Goal: Task Accomplishment & Management: Manage account settings

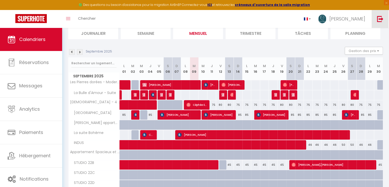
scroll to position [37, 0]
click at [382, 22] on link at bounding box center [379, 19] width 17 height 18
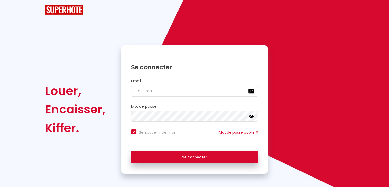
checkbox input "true"
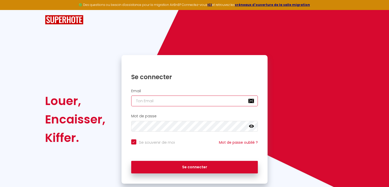
click at [176, 106] on input "email" at bounding box center [194, 100] width 127 height 11
type input "[EMAIL_ADDRESS][DOMAIN_NAME]"
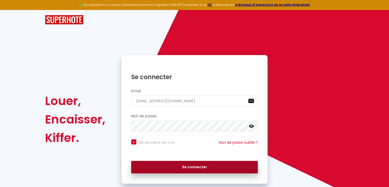
click at [184, 161] on button "Se connecter" at bounding box center [194, 166] width 127 height 13
checkbox input "true"
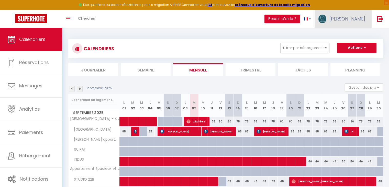
click at [350, 14] on link "[PERSON_NAME]" at bounding box center [342, 19] width 57 height 18
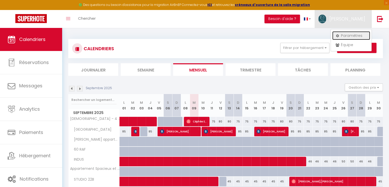
click at [354, 33] on link "Paramètres" at bounding box center [351, 35] width 38 height 9
select select "fr"
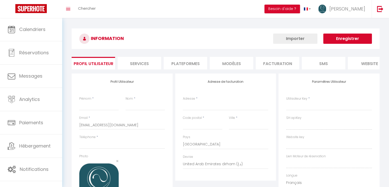
type input "[PERSON_NAME]"
type input "BROSSET"
type input "0749565624"
type input "[STREET_ADDRESS][PERSON_NAME]"
type input "85000"
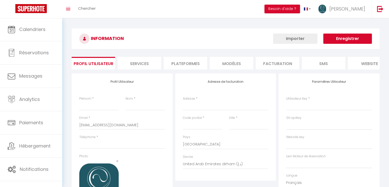
type input "La Roche sur Yon"
select select "28"
type input "v2ucvTd77ze7AtoKqhJoMcwfY"
type input "XxhDGjFfi9wdU8O41gslKmFlF"
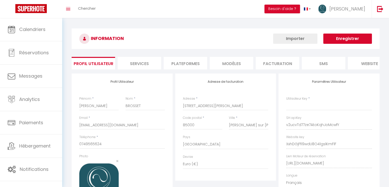
select select "fr"
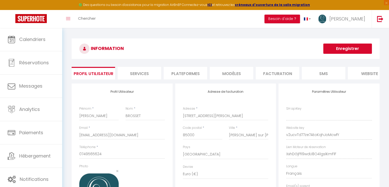
type input "v2ucvTd77ze7AtoKqhJoMcwfY"
type input "XxhDGjFfi9wdU8O41gslKmFlF"
type input "[URL][DOMAIN_NAME]"
click at [187, 72] on li "Plateformes" at bounding box center [185, 73] width 43 height 13
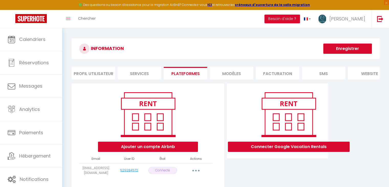
scroll to position [28, 0]
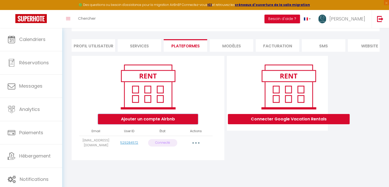
click at [173, 124] on button "Ajouter un compte Airbnb" at bounding box center [148, 119] width 100 height 10
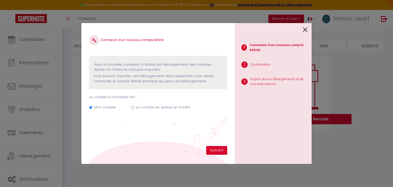
click at [171, 103] on div "Mon compte Le compte de quelqu'un d'autre" at bounding box center [158, 107] width 138 height 17
click at [169, 106] on label "Le compte de quelqu'un d'autre" at bounding box center [163, 107] width 54 height 5
click at [134, 106] on input "Le compte de quelqu'un d'autre" at bounding box center [132, 107] width 3 height 3
radio input "true"
radio input "false"
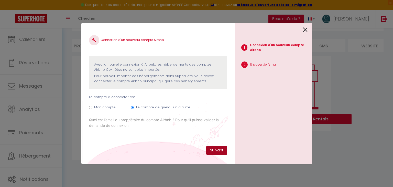
click at [211, 147] on button "Suivant" at bounding box center [216, 150] width 21 height 9
paste input "[EMAIL_ADDRESS][DOMAIN_NAME]"
type input "[EMAIL_ADDRESS][DOMAIN_NAME]"
click at [220, 146] on button "Suivant" at bounding box center [216, 150] width 21 height 9
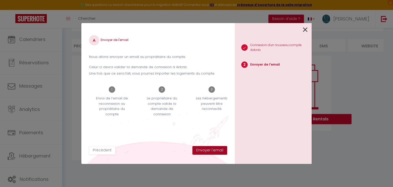
click at [205, 151] on button "Envoyer l'email" at bounding box center [209, 150] width 35 height 9
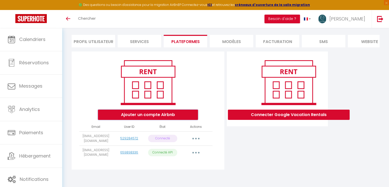
click at [171, 109] on button "Ajouter un compte Airbnb" at bounding box center [148, 114] width 100 height 10
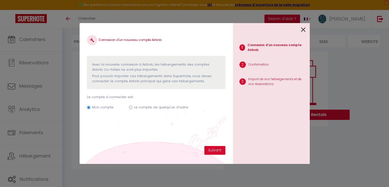
scroll to position [36, 0]
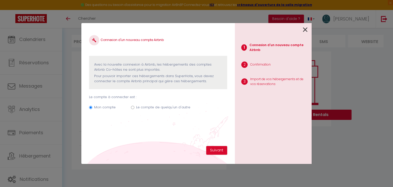
click at [166, 106] on label "Le compte de quelqu'un d'autre" at bounding box center [163, 107] width 54 height 5
click at [134, 106] on input "Le compte de quelqu'un d'autre" at bounding box center [132, 107] width 3 height 3
radio input "true"
radio input "false"
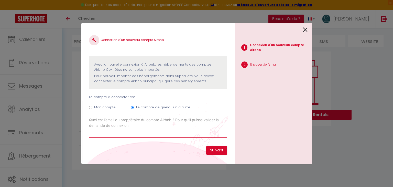
click at [177, 136] on input "Email connexion Airbnb" at bounding box center [158, 132] width 138 height 9
click at [108, 111] on div "Mon compte" at bounding box center [104, 108] width 21 height 7
click at [119, 133] on input "Email connexion Airbnb" at bounding box center [158, 132] width 138 height 9
paste input "[EMAIL_ADDRESS][DOMAIN_NAME]"
type input "[EMAIL_ADDRESS][DOMAIN_NAME]"
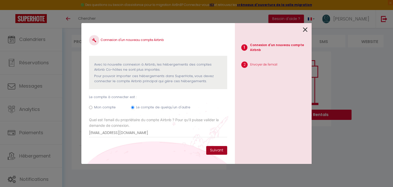
click at [212, 146] on button "Suivant" at bounding box center [216, 150] width 21 height 9
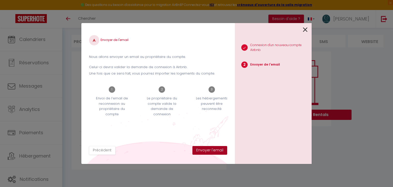
click at [212, 146] on button "Envoyer l'email" at bounding box center [209, 150] width 35 height 9
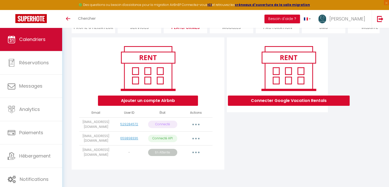
click at [44, 34] on link "Calendriers" at bounding box center [31, 39] width 62 height 23
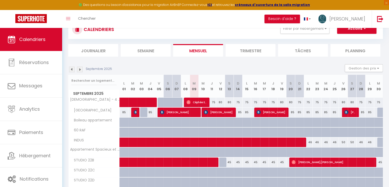
scroll to position [62, 0]
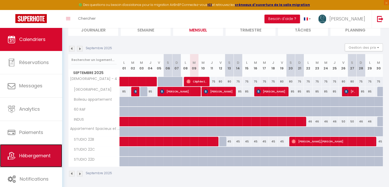
click at [44, 155] on span "Hébergement" at bounding box center [34, 155] width 31 height 6
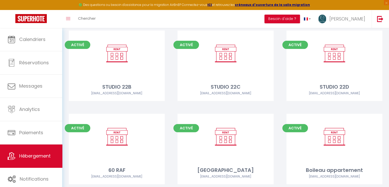
scroll to position [156, 0]
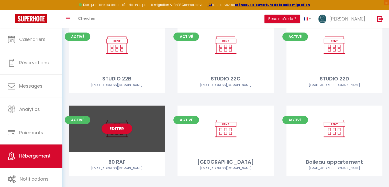
click at [142, 113] on div "Editer" at bounding box center [117, 128] width 96 height 46
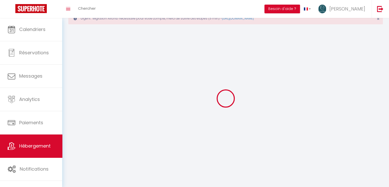
select select
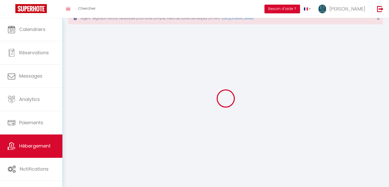
select select "1"
select select
checkbox input "false"
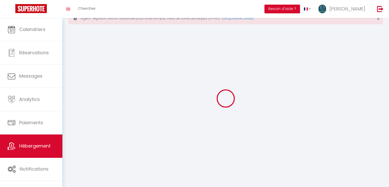
checkbox input "false"
select select "28"
select select
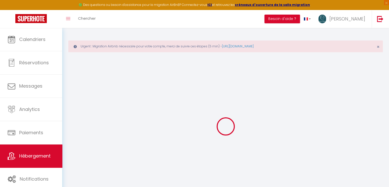
select select
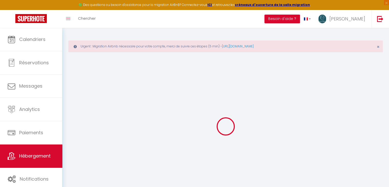
select select
checkbox input "false"
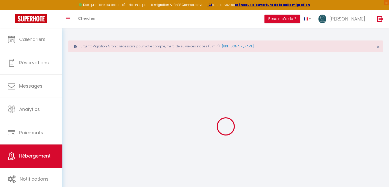
select select
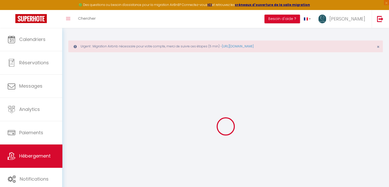
select select
checkbox input "false"
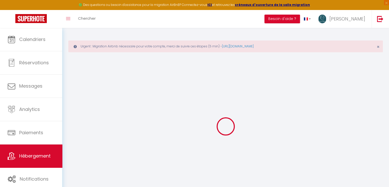
checkbox input "false"
select select
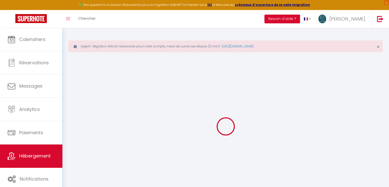
select select
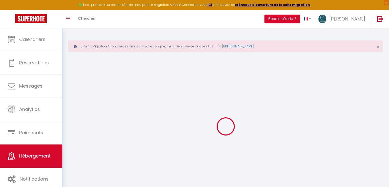
checkbox input "false"
select select
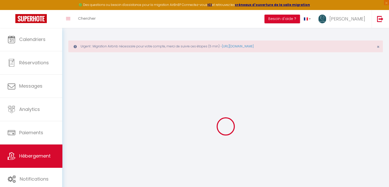
select select
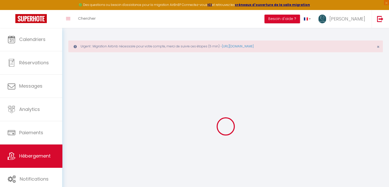
select select
checkbox input "false"
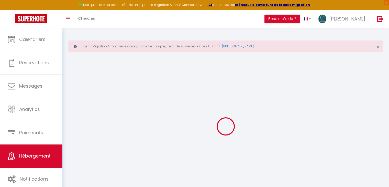
checkbox input "false"
select select
type input "60 RAF"
type input "BENJAMIN"
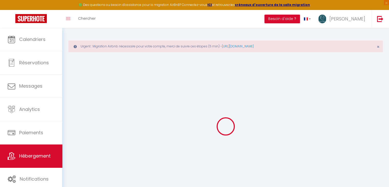
type input "MOUTON"
type input "60 RUE ANATOLE FRANCE"
type input "85000"
type input "LA ROCHE SUR YON"
select select "6"
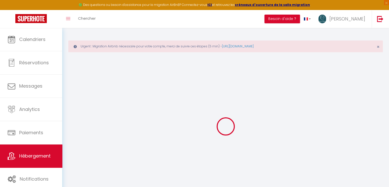
select select "3"
select select "2"
type input "90"
select select
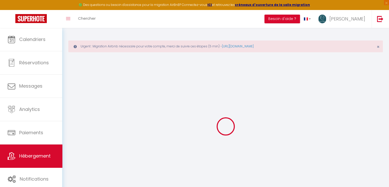
select select
type input "60 RUE ANATOLE FRANCE"
type input "85000"
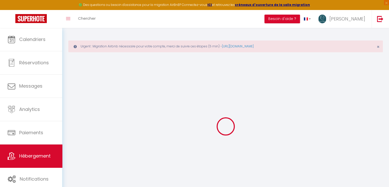
type input "La Roche sur Yon"
type input "[EMAIL_ADDRESS][DOMAIN_NAME]"
select select
checkbox input "false"
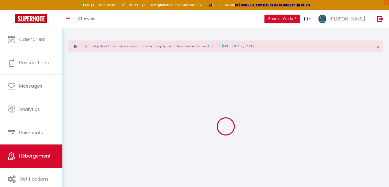
checkbox input "false"
type input "90"
type input "0"
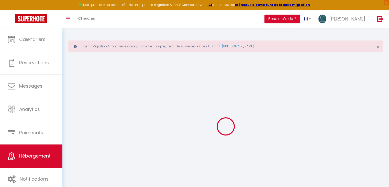
select select
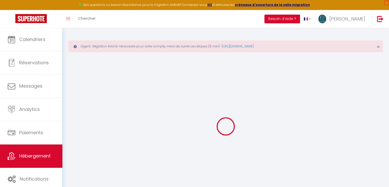
select select
checkbox input "false"
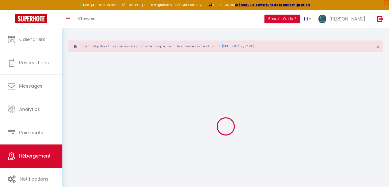
select select
checkbox input "false"
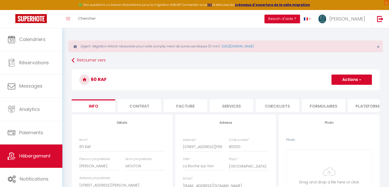
click at [351, 79] on button "Actions" at bounding box center [351, 79] width 40 height 10
select select
checkbox input "false"
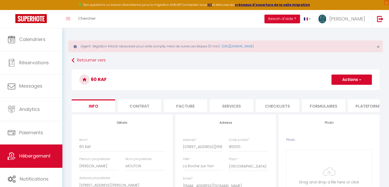
checkbox input "false"
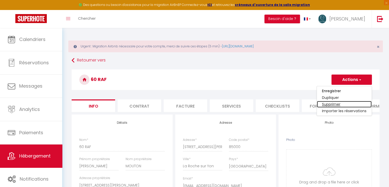
click at [332, 104] on link "Supprimer" at bounding box center [344, 104] width 55 height 7
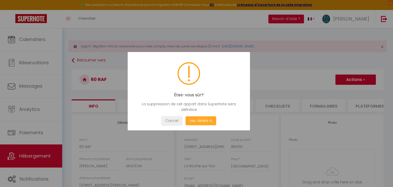
click at [205, 121] on button "Yes, delete it!" at bounding box center [200, 120] width 31 height 9
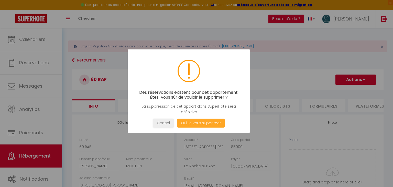
click at [205, 121] on button "Oui, je veux supprimer" at bounding box center [201, 122] width 48 height 9
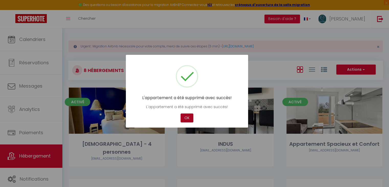
click at [184, 117] on button "OK" at bounding box center [186, 117] width 13 height 9
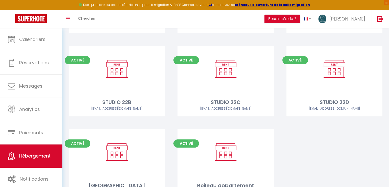
scroll to position [156, 0]
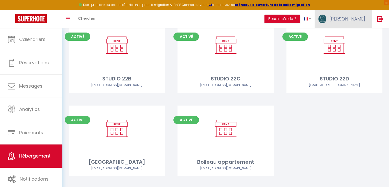
click at [349, 21] on link "[PERSON_NAME]" at bounding box center [342, 19] width 57 height 18
click at [343, 37] on link "Paramètres" at bounding box center [351, 35] width 38 height 9
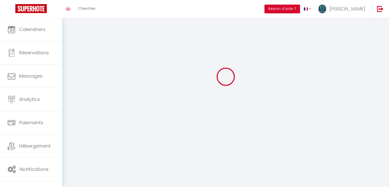
type input "[PERSON_NAME]"
type input "BROSSET"
type input "0749565624"
type input "[STREET_ADDRESS][PERSON_NAME]"
type input "85000"
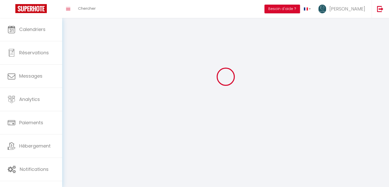
type input "La Roche sur Yon"
type input "v2ucvTd77ze7AtoKqhJoMcwfY"
type input "XxhDGjFfi9wdU8O41gslKmFlF"
type input "[URL][DOMAIN_NAME]"
select select "1"
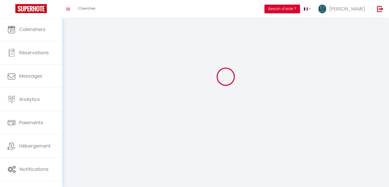
select select "28"
select select "fr"
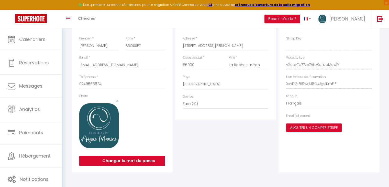
type input "v2ucvTd77ze7AtoKqhJoMcwfY"
type input "XxhDGjFfi9wdU8O41gslKmFlF"
type input "[URL][DOMAIN_NAME]"
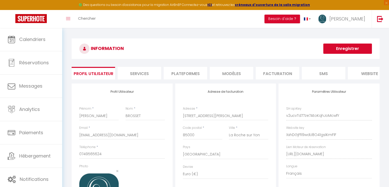
click at [186, 67] on li "Plateformes" at bounding box center [185, 73] width 43 height 13
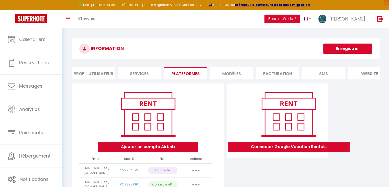
scroll to position [54, 0]
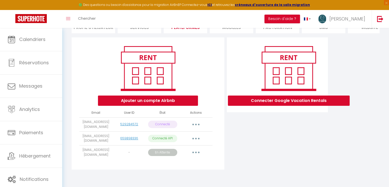
click at [196, 151] on icon "button" at bounding box center [196, 152] width 2 height 2
click at [195, 126] on tbody "contact@conciergerie-aiguemarine.fr 529284572 Connecté Importer les appartement…" at bounding box center [145, 138] width 133 height 42
click at [192, 138] on button "button" at bounding box center [196, 138] width 14 height 8
click at [171, 151] on link "Importer les appartements" at bounding box center [173, 149] width 56 height 9
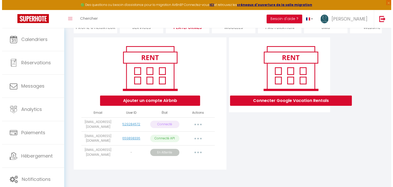
scroll to position [50, 0]
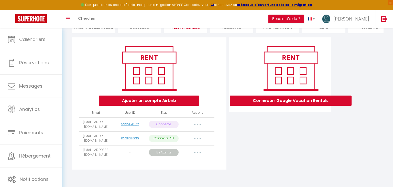
select select "61108"
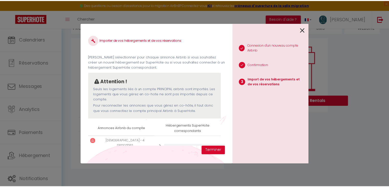
scroll to position [19, 0]
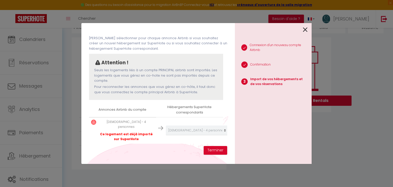
click at [303, 29] on icon at bounding box center [305, 30] width 5 height 8
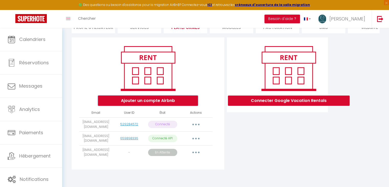
click at [176, 102] on button "Ajouter un compte Airbnb" at bounding box center [148, 100] width 100 height 10
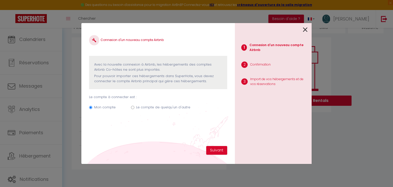
click at [170, 105] on label "Le compte de quelqu'un d'autre" at bounding box center [163, 107] width 54 height 5
click at [134, 106] on input "Le compte de quelqu'un d'autre" at bounding box center [132, 107] width 3 height 3
radio input "true"
radio input "false"
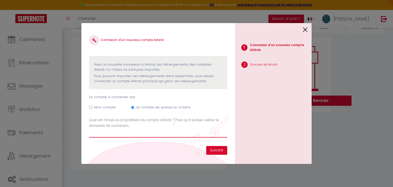
click at [159, 129] on input "Email connexion Airbnb" at bounding box center [158, 132] width 138 height 9
paste input "[EMAIL_ADDRESS][PERSON_NAME][DOMAIN_NAME]"
type input "[EMAIL_ADDRESS][PERSON_NAME][DOMAIN_NAME]"
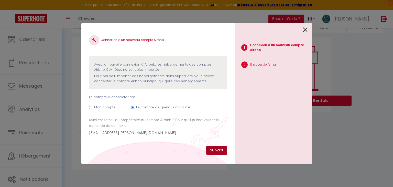
click at [221, 150] on button "Suivant" at bounding box center [216, 150] width 21 height 9
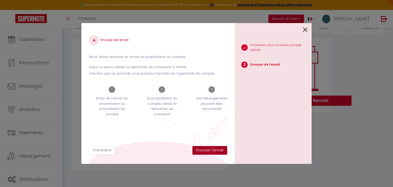
click at [212, 149] on button "Envoyer l'email" at bounding box center [209, 150] width 35 height 9
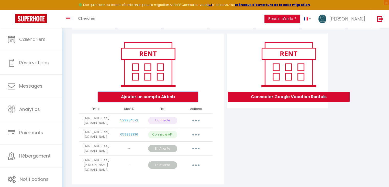
click at [151, 102] on button "Ajouter un compte Airbnb" at bounding box center [148, 96] width 100 height 10
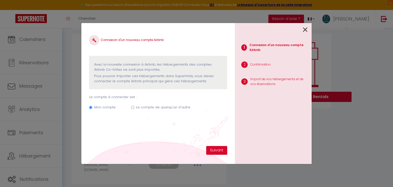
click at [167, 106] on label "Le compte de quelqu'un d'autre" at bounding box center [163, 107] width 54 height 5
click at [134, 106] on input "Le compte de quelqu'un d'autre" at bounding box center [132, 107] width 3 height 3
radio input "true"
radio input "false"
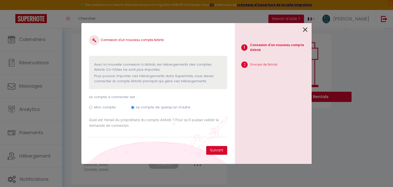
click at [171, 126] on label "Quel est l’email du propriétaire du compte Airbnb ? Pour qu’il puisse valider l…" at bounding box center [158, 122] width 138 height 11
click at [0, 0] on input "Email connexion Airbnb" at bounding box center [0, 0] width 0 height 0
click at [140, 132] on input "Email connexion Airbnb" at bounding box center [158, 132] width 138 height 9
paste input "[PERSON_NAME][EMAIL_ADDRESS][DOMAIN_NAME]"
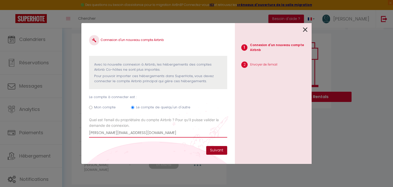
type input "[PERSON_NAME][EMAIL_ADDRESS][DOMAIN_NAME]"
click at [224, 150] on button "Suivant" at bounding box center [216, 150] width 21 height 9
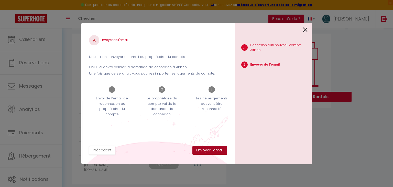
click at [221, 150] on button "Envoyer l'email" at bounding box center [209, 150] width 35 height 9
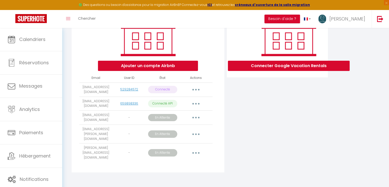
scroll to position [82, 0]
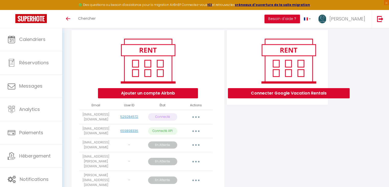
scroll to position [54, 0]
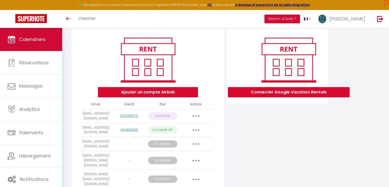
click at [42, 37] on span "Calendriers" at bounding box center [32, 39] width 26 height 6
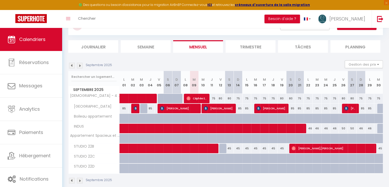
scroll to position [52, 0]
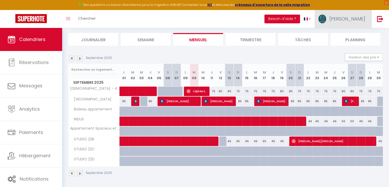
click at [359, 21] on span "[PERSON_NAME]" at bounding box center [347, 19] width 36 height 6
click at [342, 36] on link "Paramètres" at bounding box center [351, 35] width 38 height 9
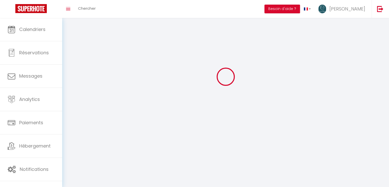
type input "[PERSON_NAME]"
type input "BROSSET"
type input "0749565624"
type input "[STREET_ADDRESS][PERSON_NAME]"
type input "85000"
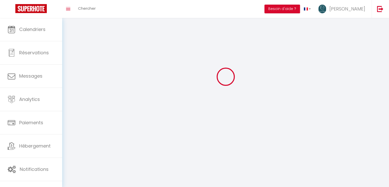
type input "La Roche sur Yon"
type input "v2ucvTd77ze7AtoKqhJoMcwfY"
type input "XxhDGjFfi9wdU8O41gslKmFlF"
type input "[URL][DOMAIN_NAME]"
select select "28"
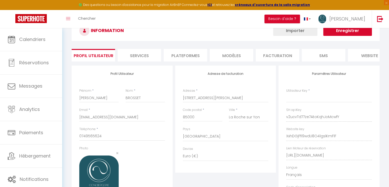
scroll to position [74, 0]
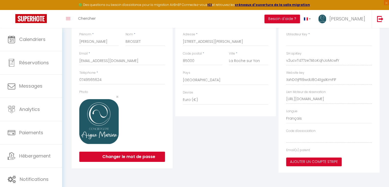
type input "v2ucvTd77ze7AtoKqhJoMcwfY"
type input "XxhDGjFfi9wdU8O41gslKmFlF"
type input "[URL][DOMAIN_NAME]"
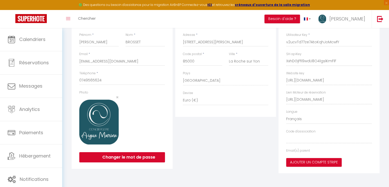
select select "fr"
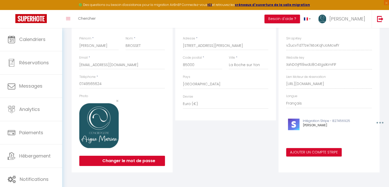
scroll to position [0, 0]
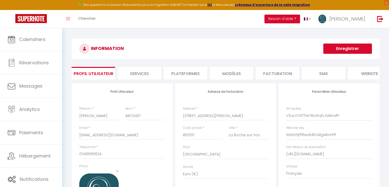
click at [188, 68] on li "Plateformes" at bounding box center [185, 73] width 43 height 13
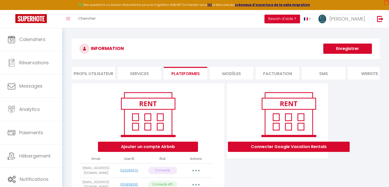
scroll to position [82, 0]
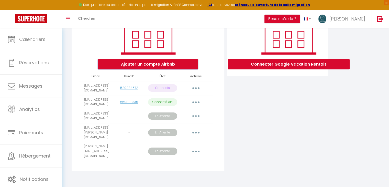
click at [136, 64] on button "Ajouter un compte Airbnb" at bounding box center [148, 64] width 100 height 10
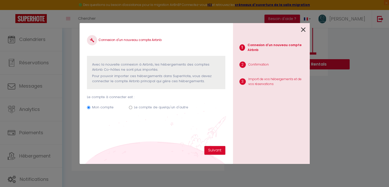
scroll to position [78, 0]
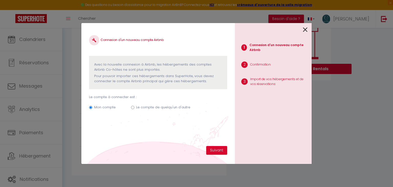
click at [176, 107] on label "Le compte de quelqu'un d'autre" at bounding box center [163, 107] width 54 height 5
click at [134, 107] on input "Le compte de quelqu'un d'autre" at bounding box center [132, 107] width 3 height 3
radio input "true"
radio input "false"
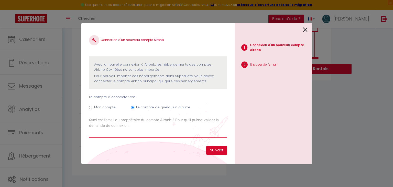
click at [187, 131] on input "Email connexion Airbnb" at bounding box center [158, 132] width 138 height 9
paste input "[EMAIL_ADDRESS][DOMAIN_NAME]"
type input "[EMAIL_ADDRESS][DOMAIN_NAME]"
click at [215, 149] on button "Suivant" at bounding box center [216, 150] width 21 height 9
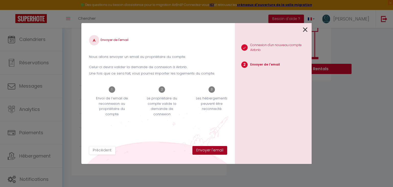
click at [215, 149] on button "Envoyer l'email" at bounding box center [209, 150] width 35 height 9
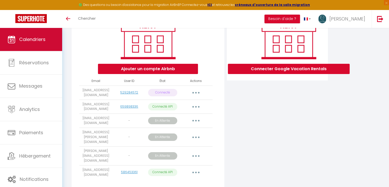
click at [33, 47] on link "Calendriers" at bounding box center [31, 39] width 62 height 23
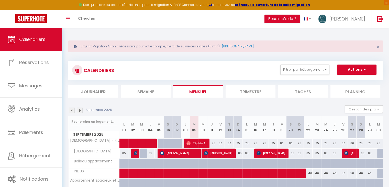
scroll to position [52, 0]
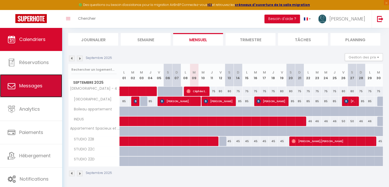
click at [33, 77] on link "Messages" at bounding box center [31, 85] width 62 height 23
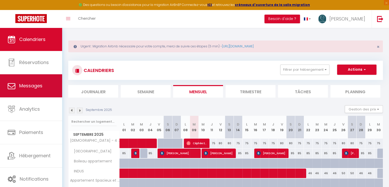
select select "message"
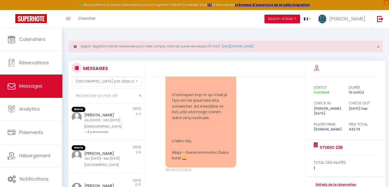
scroll to position [165, 0]
click at [105, 134] on div "[DEMOGRAPHIC_DATA] - 4 personnes" at bounding box center [103, 128] width 38 height 10
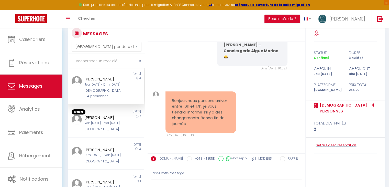
scroll to position [37, 0]
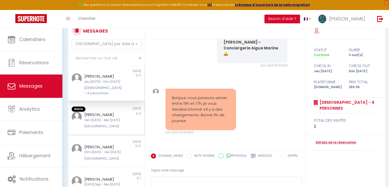
click at [102, 122] on div "Ven [DATE] - Mer [DATE]" at bounding box center [103, 120] width 38 height 5
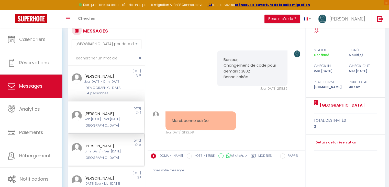
click at [99, 149] on div "[PERSON_NAME]" at bounding box center [103, 146] width 38 height 6
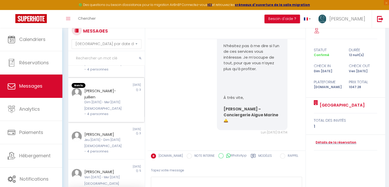
scroll to position [106, 0]
click at [104, 116] on div "[DEMOGRAPHIC_DATA] - 4 personnes" at bounding box center [103, 112] width 38 height 10
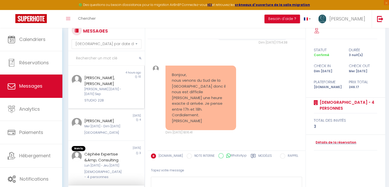
click at [96, 95] on div "[PERSON_NAME] [DATE] - [DATE] Sep" at bounding box center [103, 92] width 38 height 10
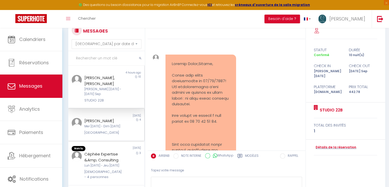
click at [110, 125] on div "Mer [DATE] - Dim [DATE]" at bounding box center [103, 126] width 38 height 5
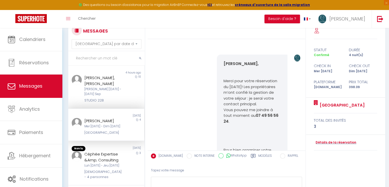
scroll to position [803, 0]
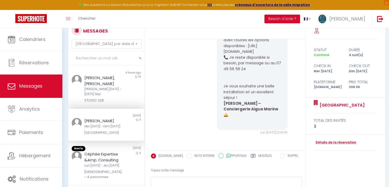
click at [196, 154] on label "NOTE INTERNE" at bounding box center [203, 156] width 23 height 6
click at [192, 154] on input "NOTE INTERNE" at bounding box center [189, 155] width 5 height 5
radio input "true"
radio input "false"
click at [184, 182] on textarea at bounding box center [226, 185] width 151 height 18
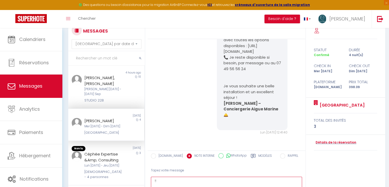
click at [0, 0] on lt-div at bounding box center [0, 0] width 0 height 0
click at [246, 180] on textarea "!!" at bounding box center [226, 185] width 151 height 18
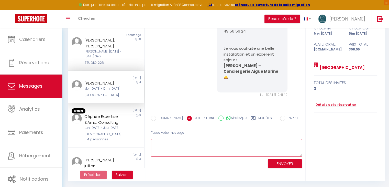
type textarea "!!"
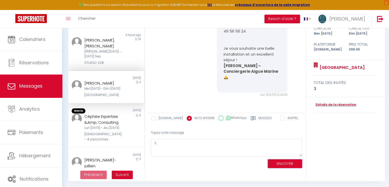
click at [288, 164] on button "ENVOYER" at bounding box center [285, 163] width 34 height 9
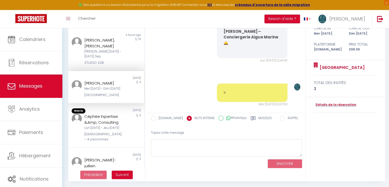
scroll to position [847, 0]
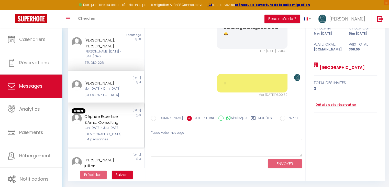
click at [99, 133] on div "[DEMOGRAPHIC_DATA] - 4 personnes" at bounding box center [103, 136] width 38 height 10
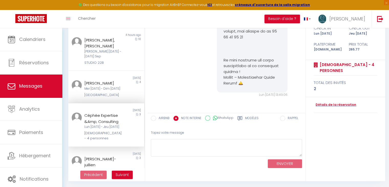
scroll to position [1497, 0]
click at [155, 119] on input "AIRBNB" at bounding box center [153, 118] width 5 height 5
radio input "true"
radio input "false"
click at [209, 117] on input "WhatsApp" at bounding box center [207, 117] width 5 height 5
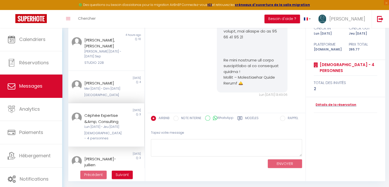
radio input "true"
radio input "false"
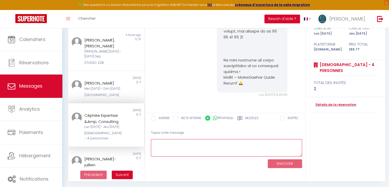
click at [189, 148] on textarea at bounding box center [226, 148] width 151 height 18
type textarea "m"
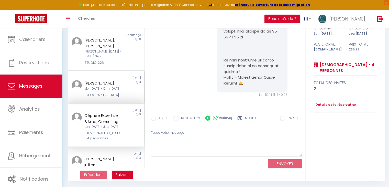
click at [114, 86] on div "Mer [DATE] - Dim [DATE]" at bounding box center [103, 88] width 38 height 5
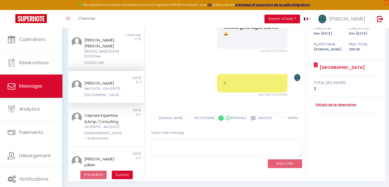
scroll to position [847, 0]
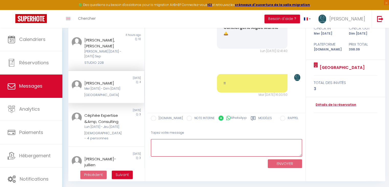
click at [205, 145] on textarea at bounding box center [226, 148] width 151 height 18
type textarea "mmm"
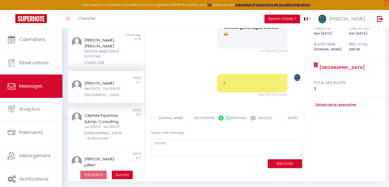
click at [275, 161] on button "ENVOYER" at bounding box center [285, 163] width 34 height 9
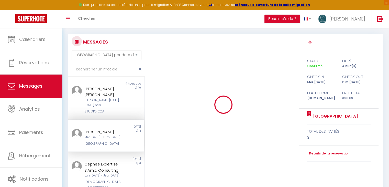
scroll to position [27, 0]
click at [105, 110] on div "STUDIO 22B" at bounding box center [103, 110] width 38 height 5
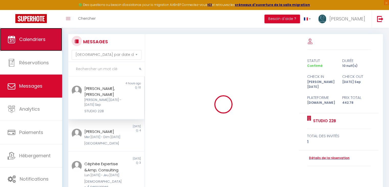
click at [39, 43] on link "Calendriers" at bounding box center [31, 39] width 62 height 23
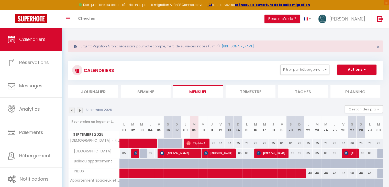
scroll to position [52, 0]
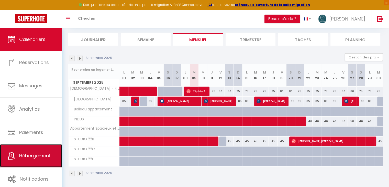
click at [25, 149] on link "Hébergement" at bounding box center [31, 155] width 62 height 23
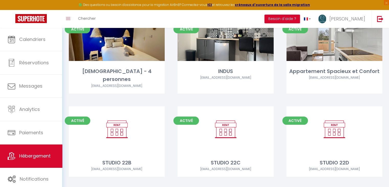
scroll to position [68, 0]
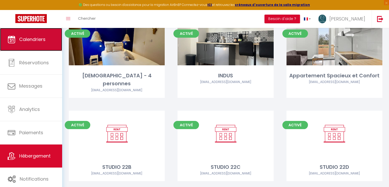
click at [29, 49] on link "Calendriers" at bounding box center [31, 39] width 62 height 23
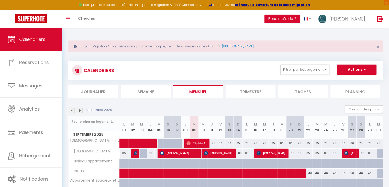
scroll to position [52, 0]
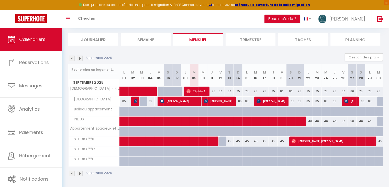
click at [72, 59] on img at bounding box center [72, 58] width 6 height 6
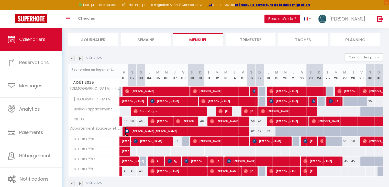
click at [150, 130] on span "[PERSON_NAME] [PERSON_NAME]" at bounding box center [185, 131] width 121 height 10
select select "OK"
select select "KO"
select select "0"
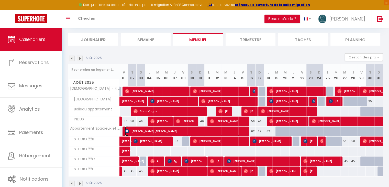
select select "1"
select select
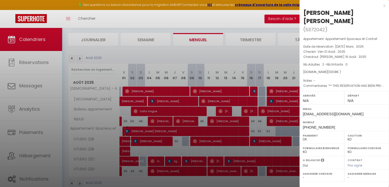
scroll to position [59, 0]
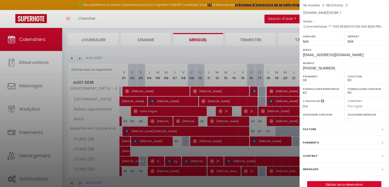
click at [312, 140] on label "Paiements" at bounding box center [311, 142] width 16 height 5
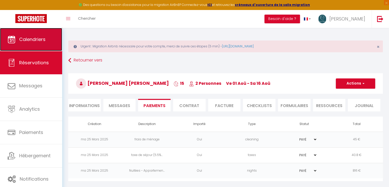
click at [32, 39] on span "Calendriers" at bounding box center [32, 39] width 26 height 6
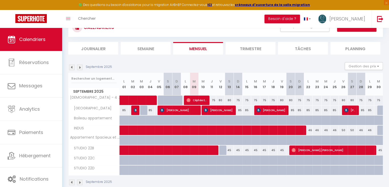
scroll to position [52, 0]
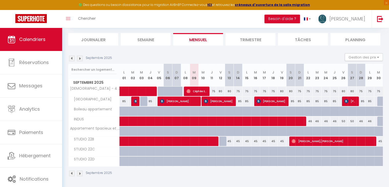
click at [72, 59] on img at bounding box center [72, 58] width 6 height 6
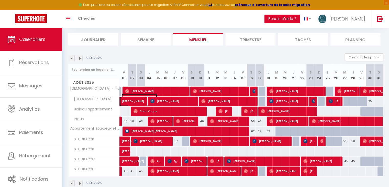
click at [135, 101] on span "[PERSON_NAME]" at bounding box center [139, 99] width 35 height 10
select select "OK"
select select "KO"
select select "0"
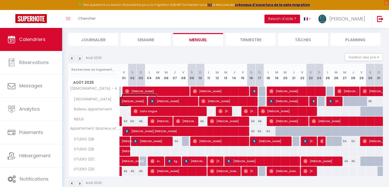
select select "1"
select select
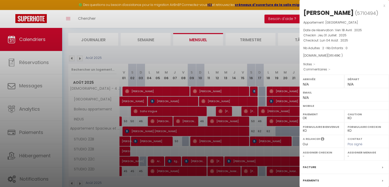
click at [379, 5] on div "x" at bounding box center [342, 6] width 86 height 6
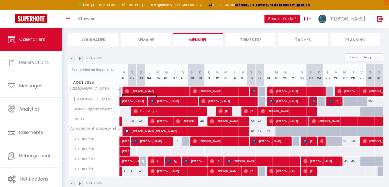
click at [132, 102] on span "[PERSON_NAME]" at bounding box center [139, 99] width 35 height 10
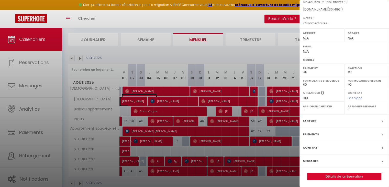
scroll to position [46, 0]
click at [310, 135] on label "Paiements" at bounding box center [311, 134] width 16 height 5
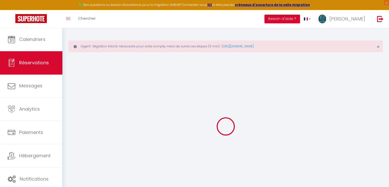
select select
checkbox input "false"
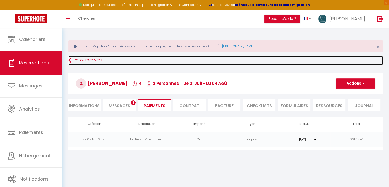
click at [74, 61] on link "Retourner vers" at bounding box center [225, 60] width 314 height 9
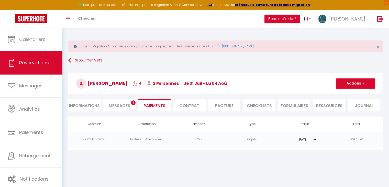
scroll to position [18, 0]
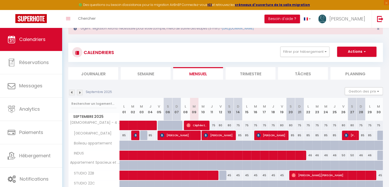
click at [72, 92] on img at bounding box center [72, 92] width 6 height 6
select select
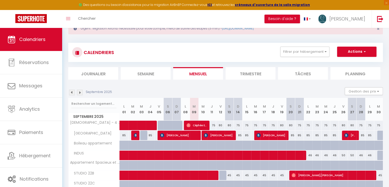
select select
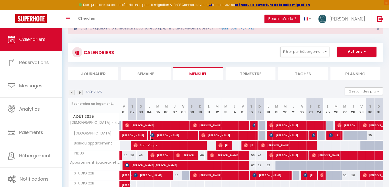
click at [176, 134] on span "[PERSON_NAME]" at bounding box center [172, 135] width 45 height 10
select select "OK"
select select "KO"
select select "0"
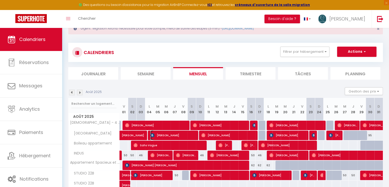
select select "1"
select select
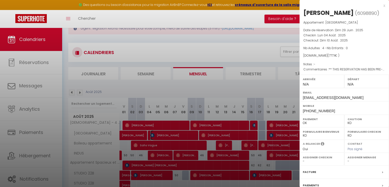
scroll to position [59, 0]
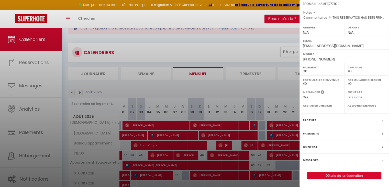
click at [312, 132] on label "Paiements" at bounding box center [311, 133] width 16 height 5
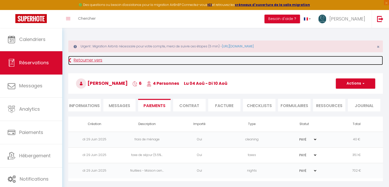
click at [72, 60] on link "Retourner vers" at bounding box center [225, 60] width 314 height 9
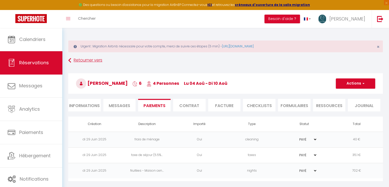
scroll to position [18, 0]
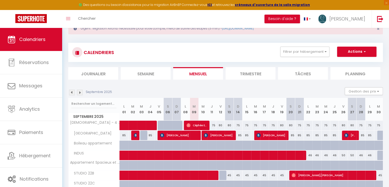
click at [71, 91] on img at bounding box center [72, 92] width 6 height 6
select select
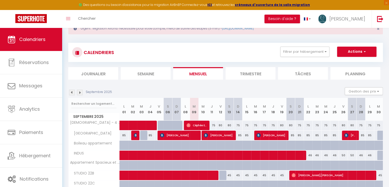
select select
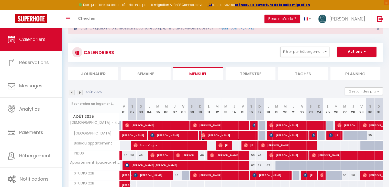
click at [208, 135] on span "[PERSON_NAME]" at bounding box center [227, 135] width 53 height 10
select select "OK"
select select "0"
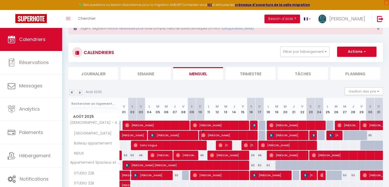
select select "1"
select select
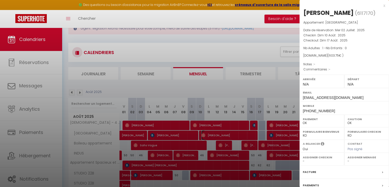
scroll to position [51, 0]
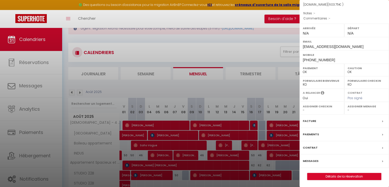
click at [331, 133] on div "Paiements" at bounding box center [343, 134] width 89 height 13
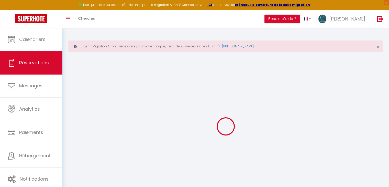
select select
checkbox input "false"
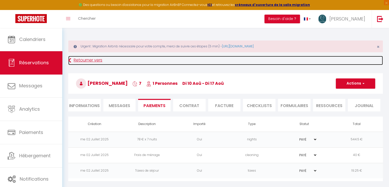
click at [96, 60] on link "Retourner vers" at bounding box center [225, 60] width 314 height 9
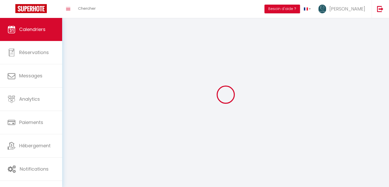
scroll to position [18, 0]
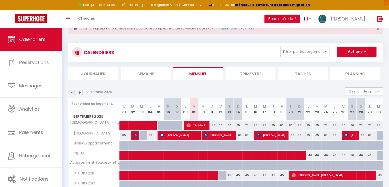
click at [72, 93] on img at bounding box center [72, 92] width 6 height 6
select select
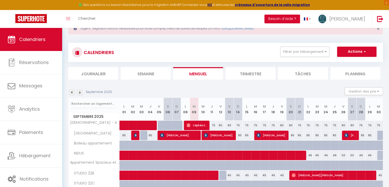
select select
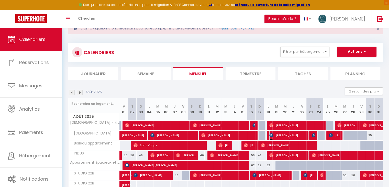
click at [294, 134] on span "[PERSON_NAME]" at bounding box center [287, 135] width 37 height 10
select select "OK"
select select "KO"
select select "0"
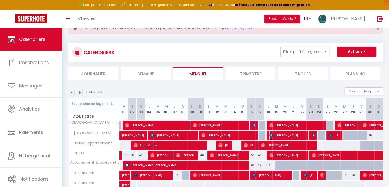
select select "1"
select select
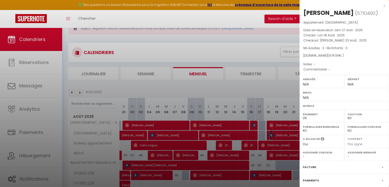
scroll to position [46, 0]
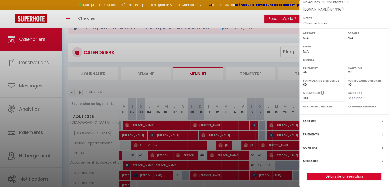
click at [317, 133] on label "Paiements" at bounding box center [311, 133] width 16 height 5
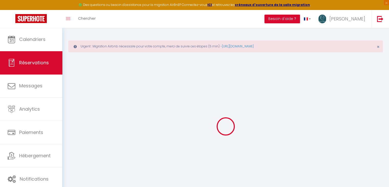
select select
checkbox input "false"
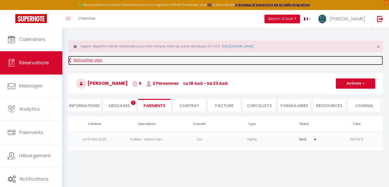
click at [74, 62] on link "Retourner vers" at bounding box center [225, 60] width 314 height 9
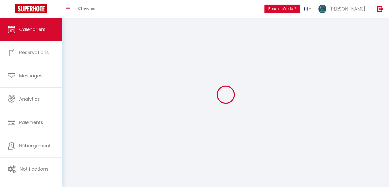
scroll to position [18, 0]
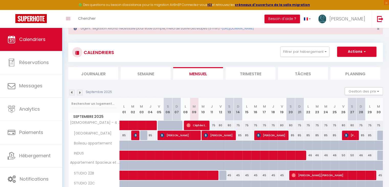
click at [72, 91] on img at bounding box center [72, 92] width 6 height 6
select select
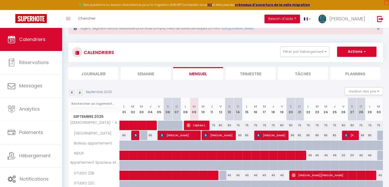
select select
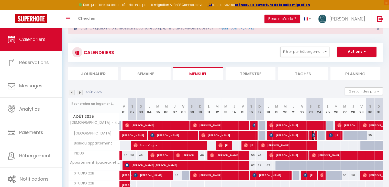
click at [313, 133] on img at bounding box center [314, 135] width 4 height 4
select select "OK"
select select "KO"
select select "0"
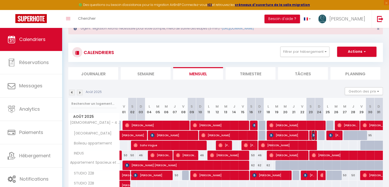
select select "1"
select select
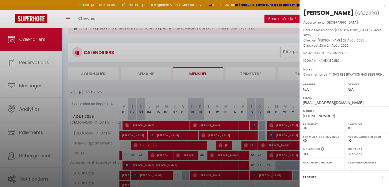
scroll to position [51, 0]
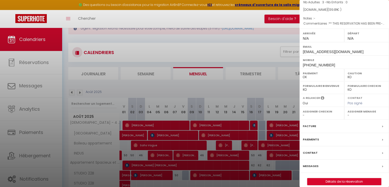
click at [318, 136] on label "Paiements" at bounding box center [311, 138] width 16 height 5
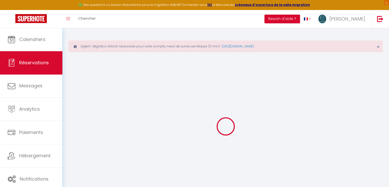
type input "[PERSON_NAME]"
type input "LEBRUN"
type input "[EMAIL_ADDRESS][DOMAIN_NAME]"
type input "[PHONE_NUMBER]"
type input "."
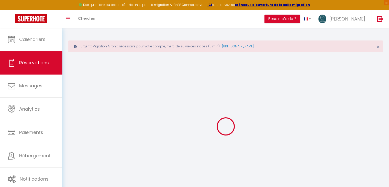
select select "FR"
type input "20.26"
type input "1.96"
select select "67698"
select select "1"
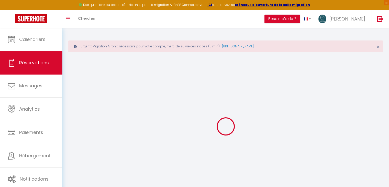
select select
type input "3"
select select "12"
select select
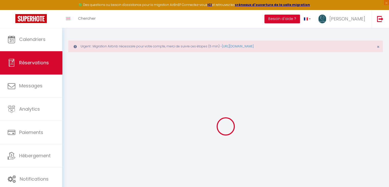
type input "95.06"
checkbox input "false"
type input "0"
select select "2"
type input "0"
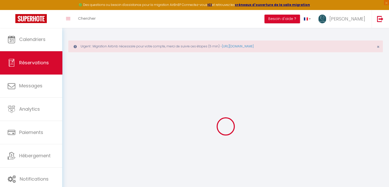
type input "0"
select select
select select "14"
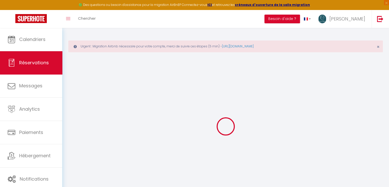
checkbox input "false"
select select
checkbox input "false"
select select
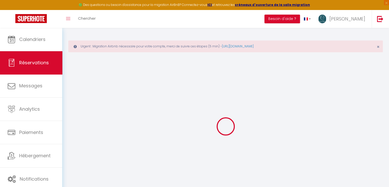
select select
checkbox input "false"
type textarea "** THIS RESERVATION HAS BEEN PRE-PAID ** BOOKING NOTE : Payment charge is EUR 1…"
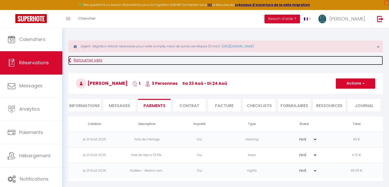
click at [68, 59] on icon at bounding box center [69, 60] width 3 height 9
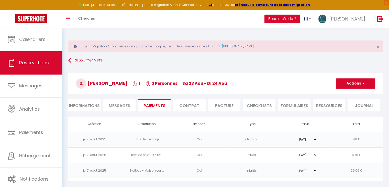
scroll to position [18, 0]
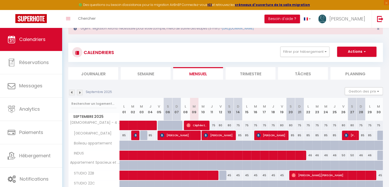
click at [72, 92] on img at bounding box center [72, 92] width 6 height 6
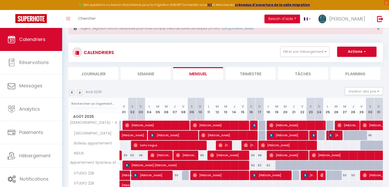
click at [330, 135] on img at bounding box center [330, 135] width 4 height 4
select select "OK"
select select "KO"
select select "0"
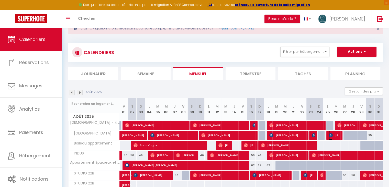
select select "1"
select select
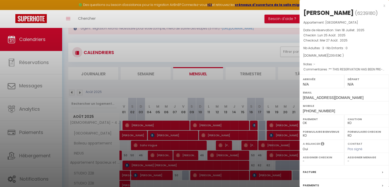
scroll to position [51, 0]
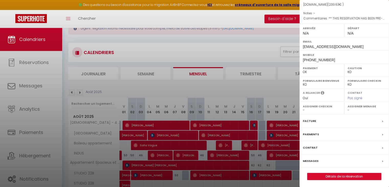
click at [313, 133] on label "Paiements" at bounding box center [311, 133] width 16 height 5
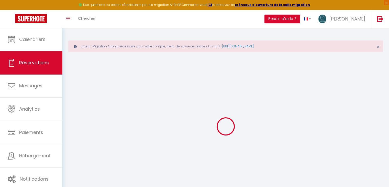
select select
checkbox input "false"
type textarea "** THIS RESERVATION HAS BEEN PRE-PAID ** BOOKING NOTE : Payment charge is EUR 3…"
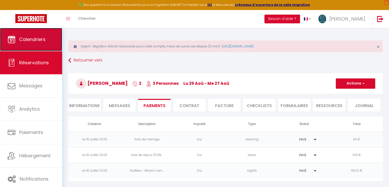
click at [26, 30] on link "Calendriers" at bounding box center [31, 39] width 62 height 23
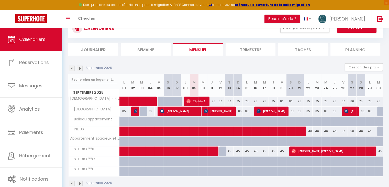
scroll to position [52, 0]
